Goal: Share content: Share content

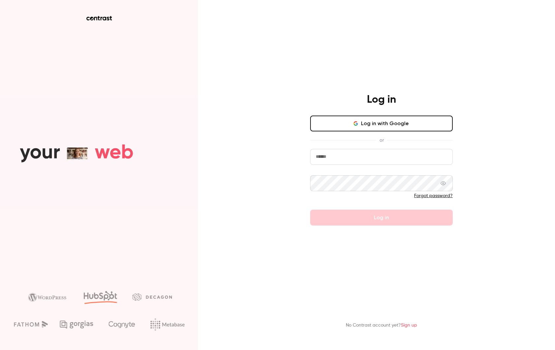
click at [382, 153] on input "email" at bounding box center [381, 157] width 143 height 16
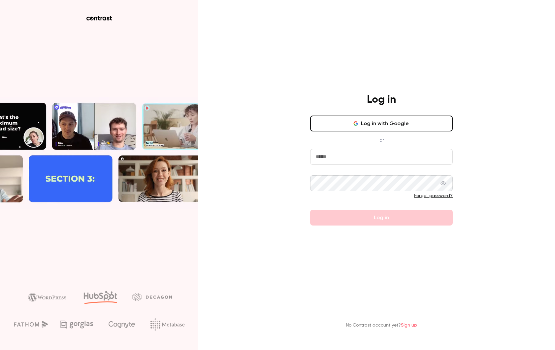
type input "**********"
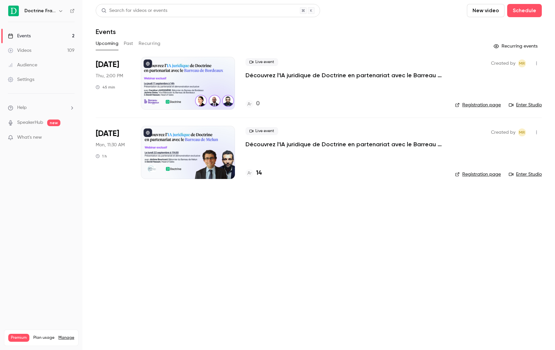
click at [132, 41] on button "Past" at bounding box center [129, 43] width 10 height 11
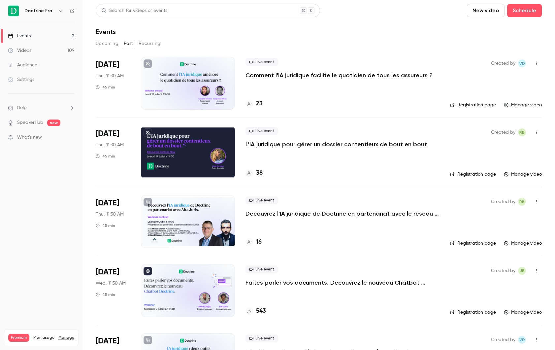
click at [313, 107] on div "23" at bounding box center [343, 103] width 194 height 9
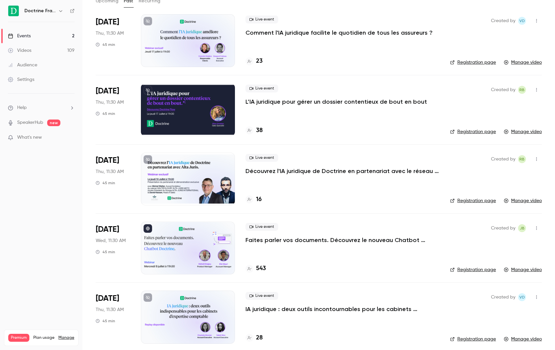
scroll to position [43, 0]
click at [283, 104] on p "L’IA juridique pour gérer un dossier contentieux de bout en bout" at bounding box center [337, 101] width 182 height 8
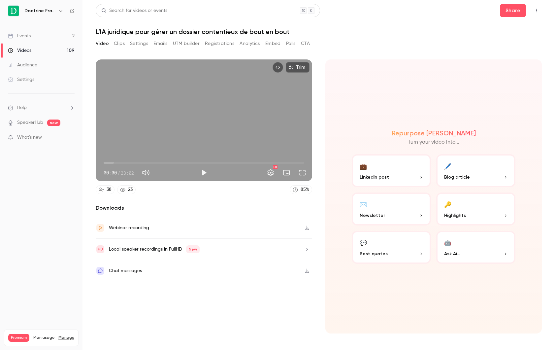
click at [43, 34] on link "Events 2" at bounding box center [41, 36] width 83 height 15
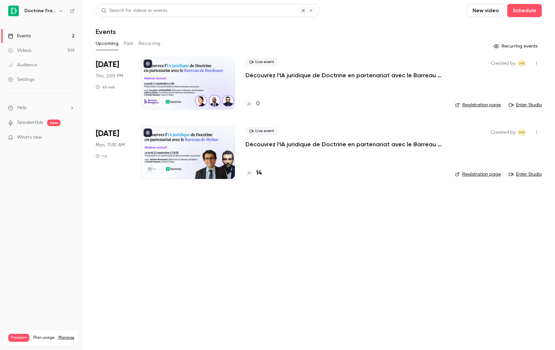
drag, startPoint x: 130, startPoint y: 41, endPoint x: 126, endPoint y: 43, distance: 4.6
click at [130, 41] on button "Past" at bounding box center [129, 43] width 10 height 11
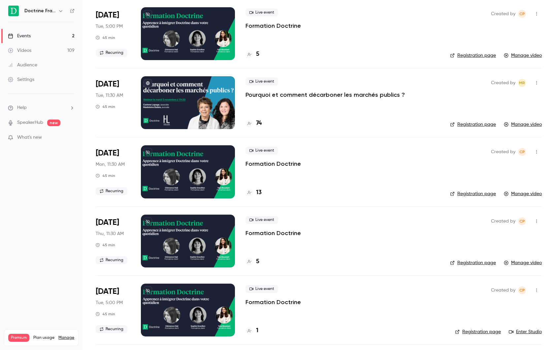
scroll to position [4436, 0]
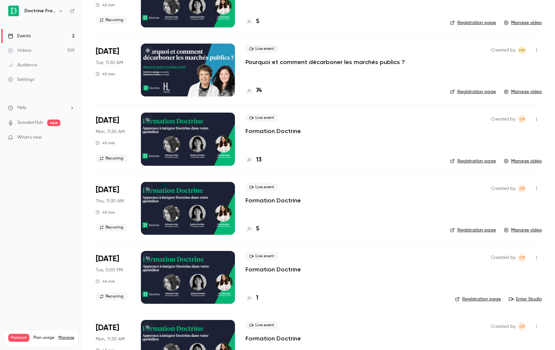
click at [53, 13] on h6 "Doctrine France" at bounding box center [39, 11] width 31 height 7
click at [62, 13] on icon "button" at bounding box center [60, 10] width 5 height 5
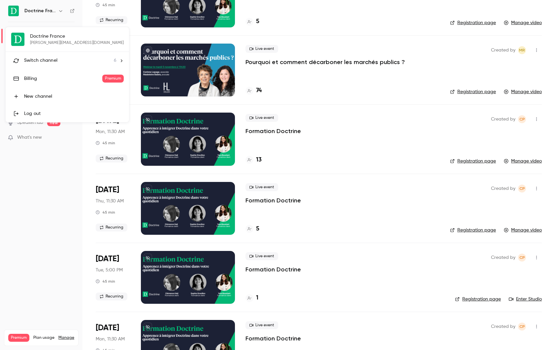
click at [69, 61] on div "Switch channel 6" at bounding box center [70, 60] width 92 height 7
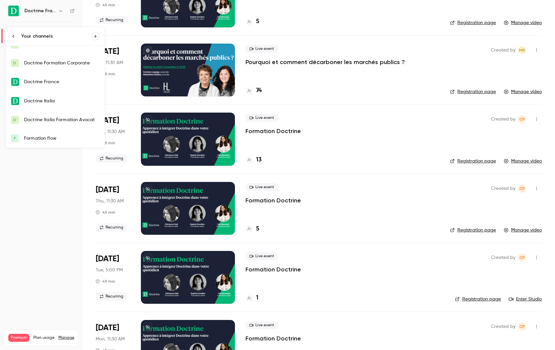
scroll to position [0, 0]
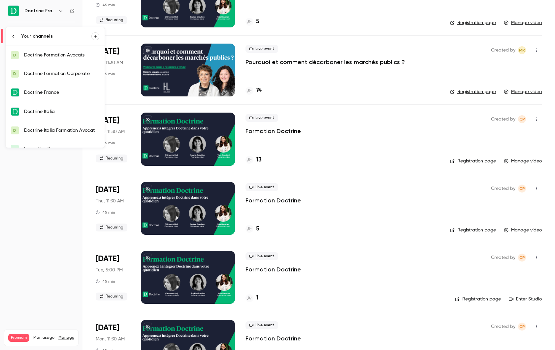
click at [46, 246] on div at bounding box center [277, 175] width 555 height 350
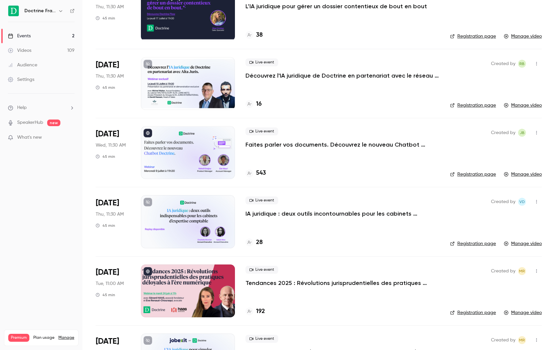
scroll to position [161, 0]
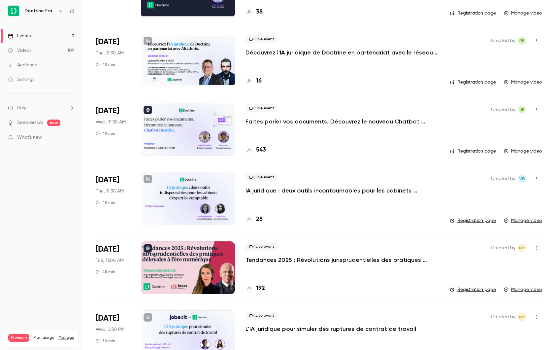
click at [280, 121] on p "Faites parler vos documents. Découvrez le nouveau Chatbot Doctrine." at bounding box center [343, 122] width 194 height 8
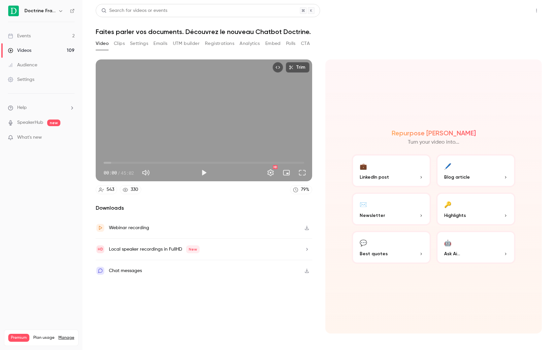
click at [512, 11] on button "Share" at bounding box center [513, 10] width 26 height 13
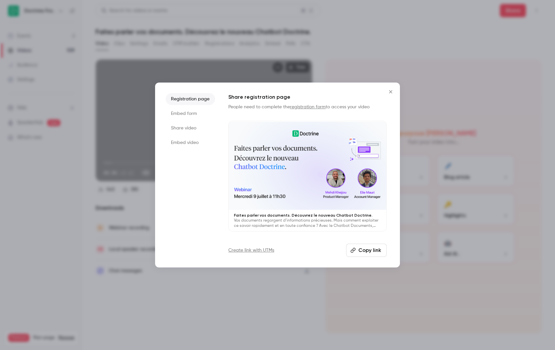
click at [185, 127] on li "Share video" at bounding box center [191, 128] width 50 height 12
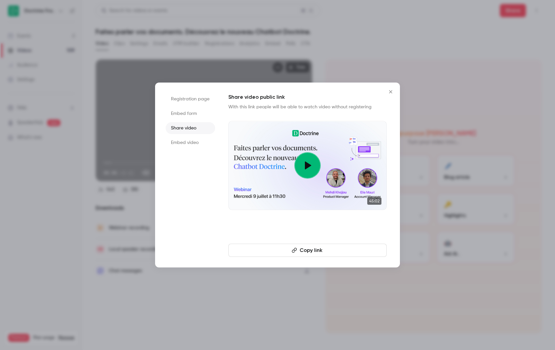
click at [182, 101] on li "Registration page" at bounding box center [191, 99] width 50 height 12
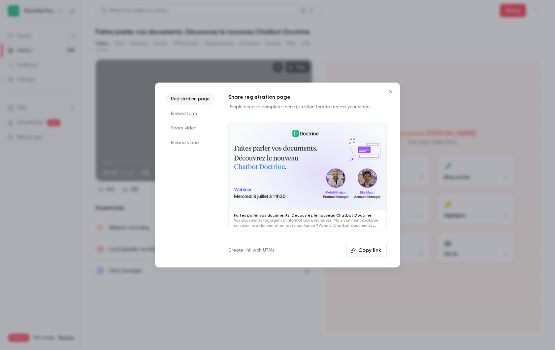
click at [367, 255] on button "Copy link" at bounding box center [366, 250] width 41 height 13
click at [38, 214] on div at bounding box center [277, 175] width 555 height 350
